Goal: Find specific page/section: Find specific page/section

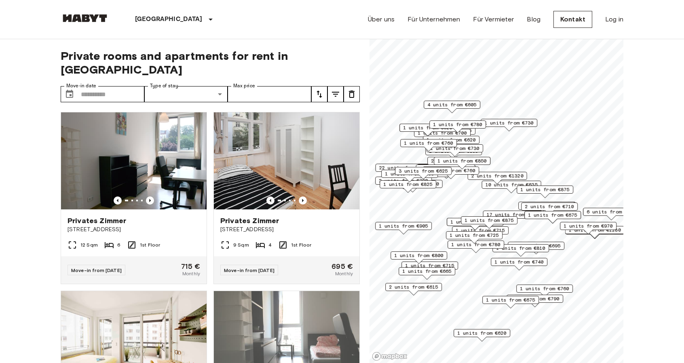
click at [339, 89] on icon "tune" at bounding box center [335, 94] width 10 height 10
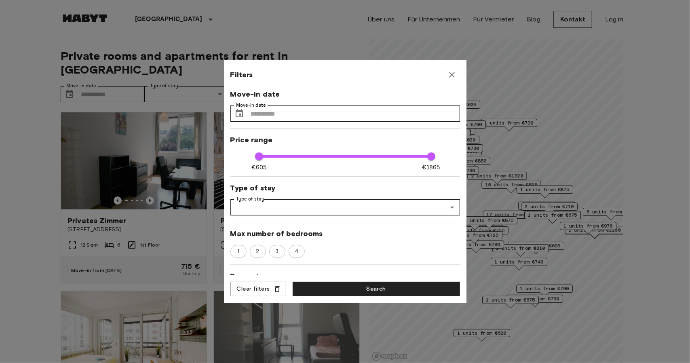
click at [452, 79] on icon "button" at bounding box center [452, 75] width 10 height 10
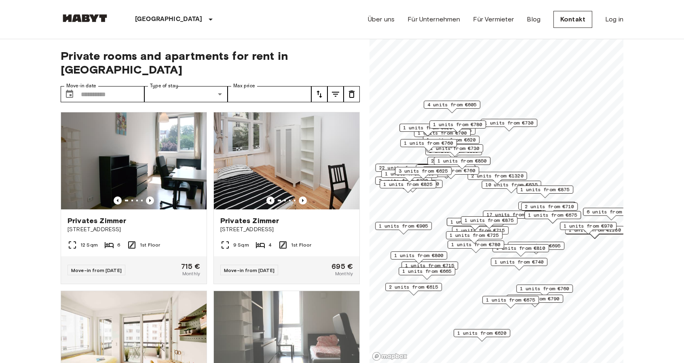
drag, startPoint x: 0, startPoint y: 0, endPoint x: 335, endPoint y: 80, distance: 344.1
click at [335, 92] on icon "tune" at bounding box center [335, 94] width 7 height 5
